Goal: Task Accomplishment & Management: Use online tool/utility

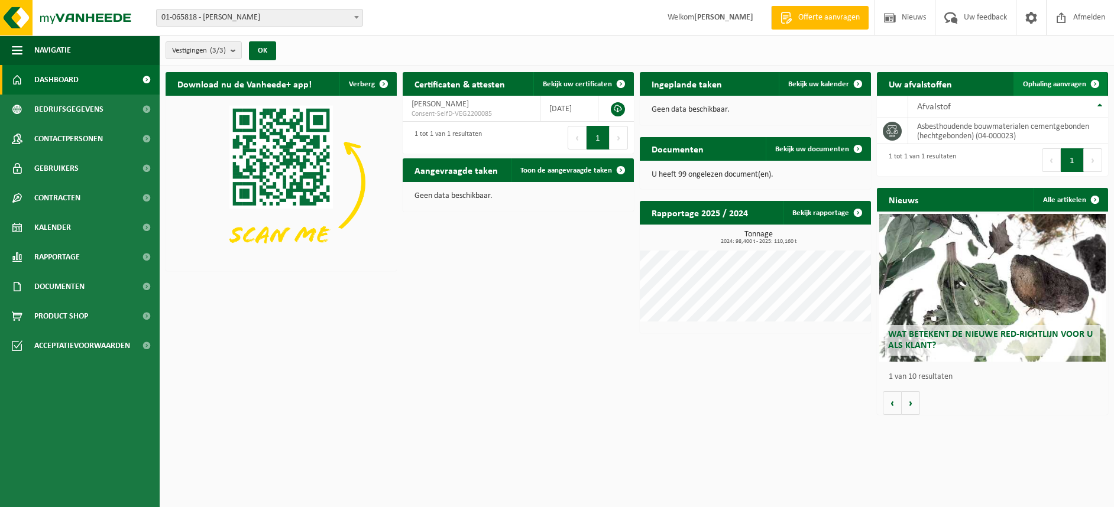
click at [1048, 88] on link "Ophaling aanvragen" at bounding box center [1060, 84] width 93 height 24
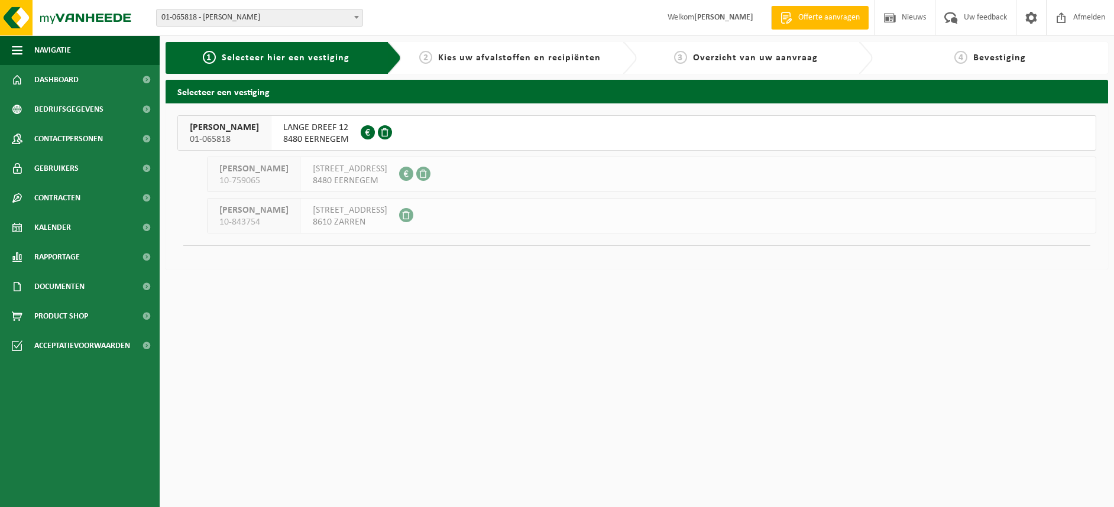
click at [321, 131] on span "LANGE DREEF 12" at bounding box center [316, 128] width 66 height 12
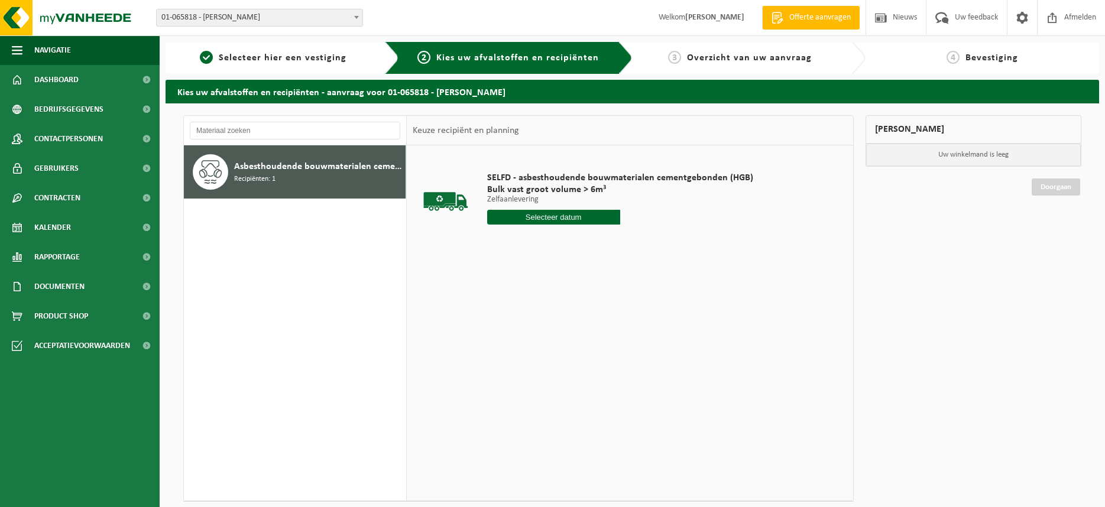
click at [562, 218] on input "text" at bounding box center [553, 217] width 133 height 15
click at [505, 339] on div "18" at bounding box center [498, 341] width 21 height 19
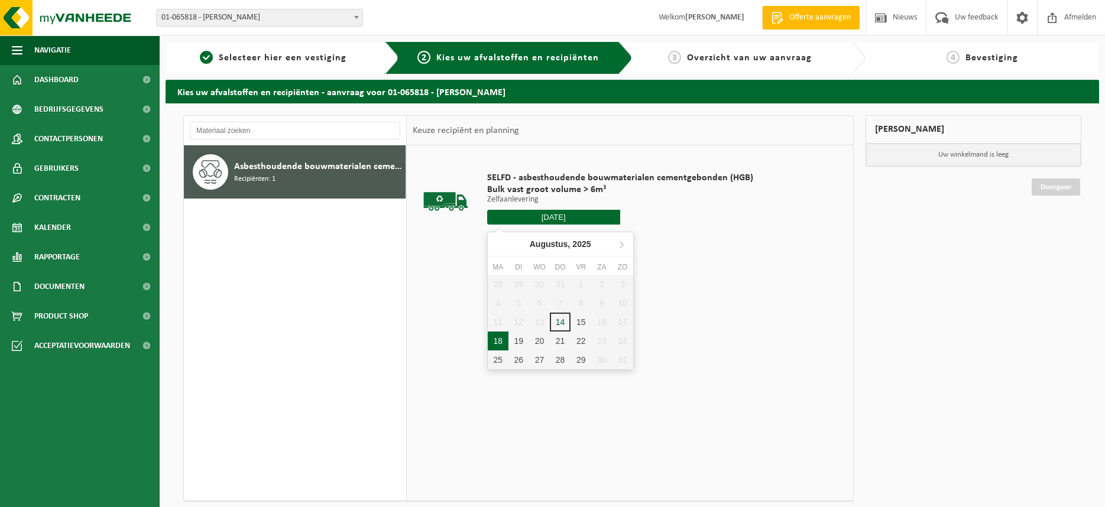
type input "Van [DATE]"
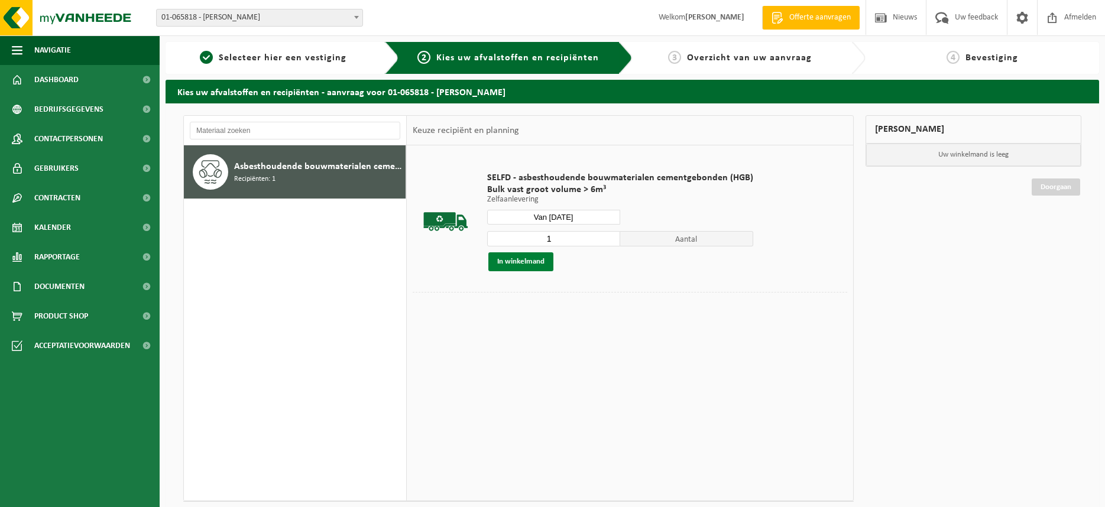
click at [531, 262] on button "In winkelmand" at bounding box center [521, 262] width 65 height 19
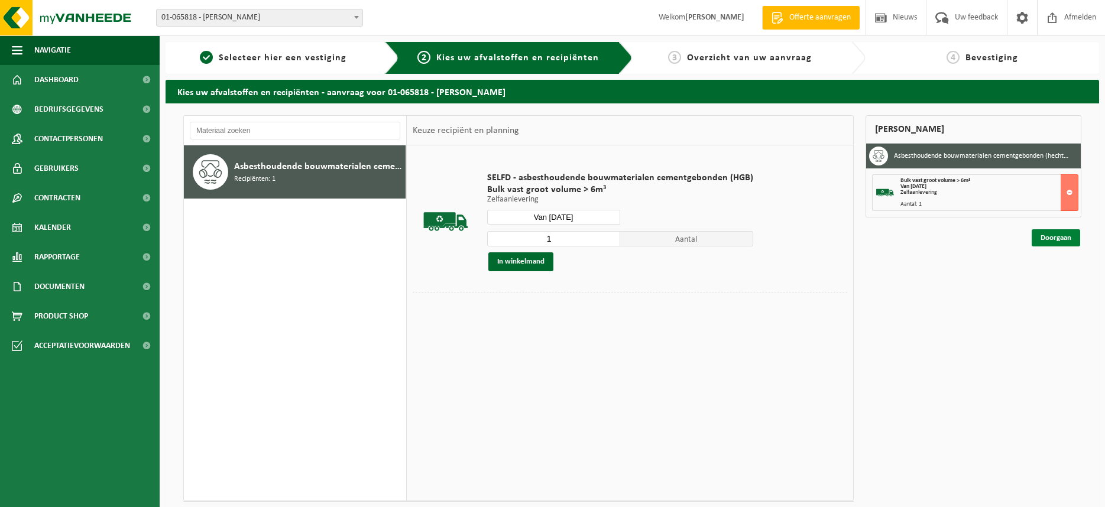
click at [1062, 237] on link "Doorgaan" at bounding box center [1056, 237] width 48 height 17
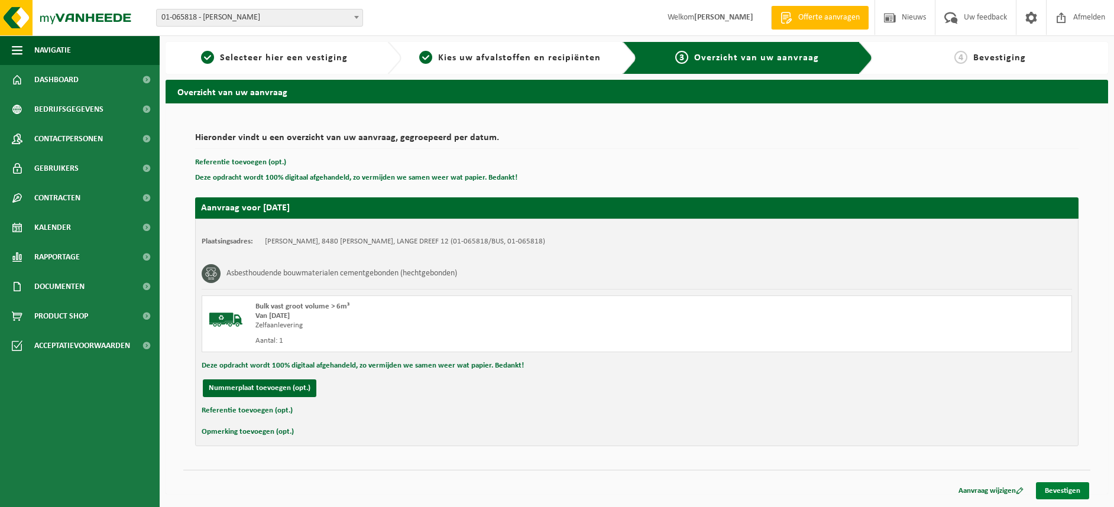
click at [1055, 490] on link "Bevestigen" at bounding box center [1062, 491] width 53 height 17
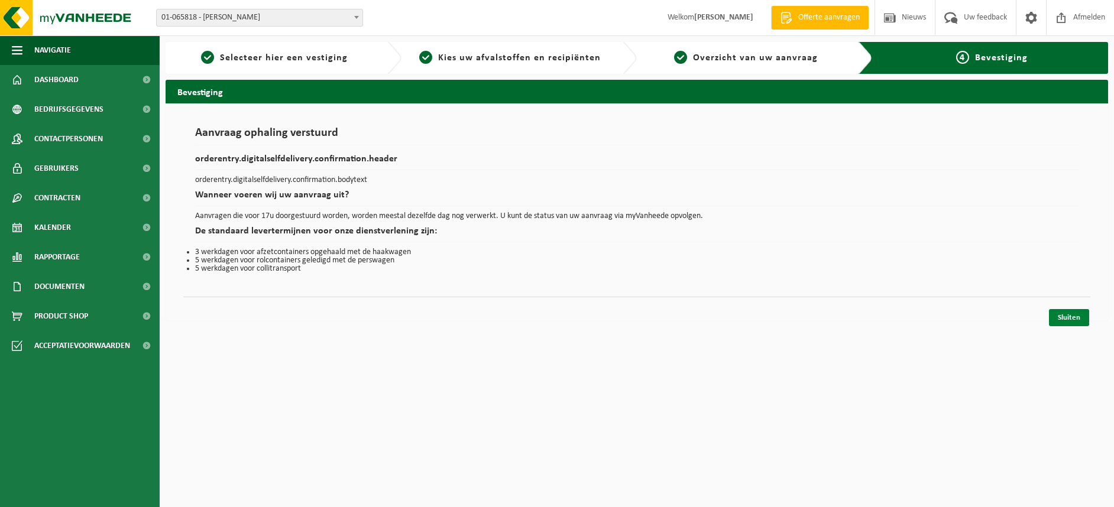
click at [1072, 318] on link "Sluiten" at bounding box center [1069, 317] width 40 height 17
